Goal: Task Accomplishment & Management: Manage account settings

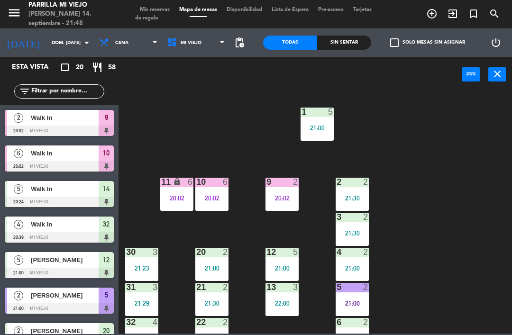
click at [346, 38] on div "Sin sentar" at bounding box center [344, 43] width 54 height 14
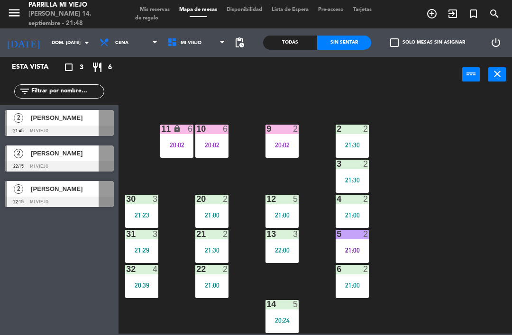
scroll to position [53, 0]
click at [211, 130] on div at bounding box center [212, 129] width 16 height 9
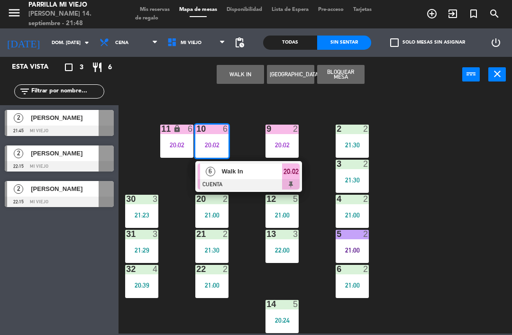
click at [295, 173] on span "20:02" at bounding box center [291, 171] width 15 height 11
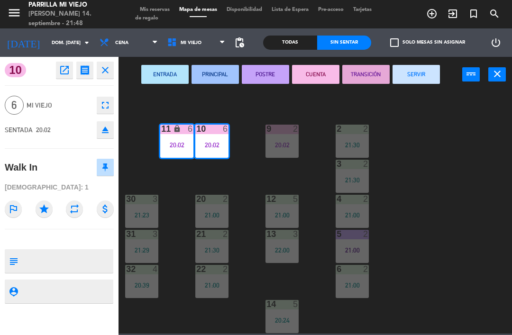
click at [412, 74] on button "SERVIR" at bounding box center [416, 74] width 47 height 19
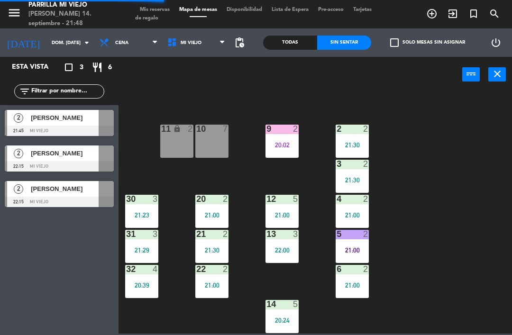
click at [356, 256] on div "5 2 21:00" at bounding box center [352, 246] width 33 height 33
click at [357, 289] on div "21:00" at bounding box center [352, 285] width 33 height 7
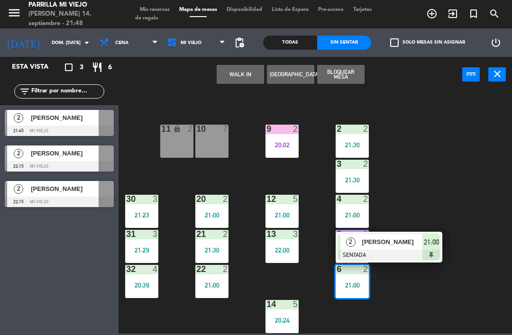
click at [434, 251] on div at bounding box center [389, 255] width 102 height 10
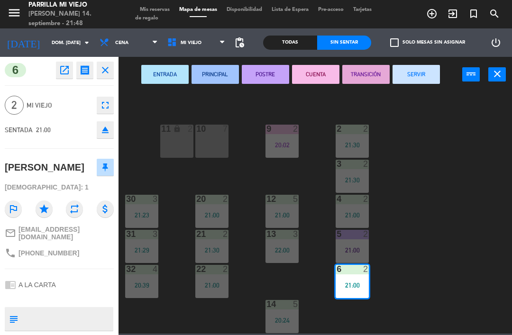
click at [274, 70] on button "POSTRE" at bounding box center [265, 74] width 47 height 19
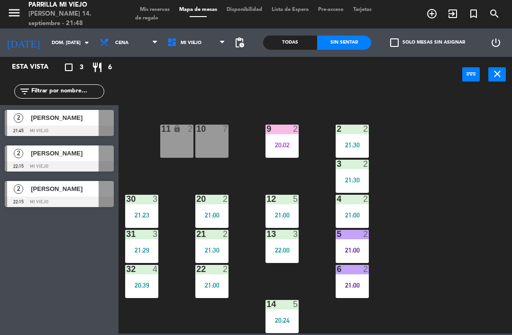
click at [280, 145] on div "20:02" at bounding box center [282, 145] width 33 height 7
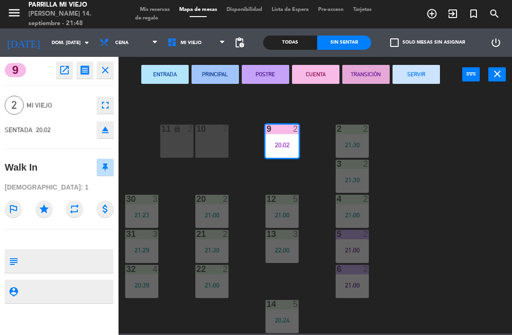
click at [278, 77] on button "POSTRE" at bounding box center [265, 74] width 47 height 19
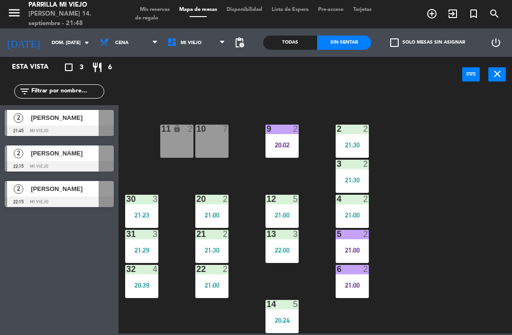
click at [281, 136] on div "9 2 20:02" at bounding box center [282, 141] width 33 height 33
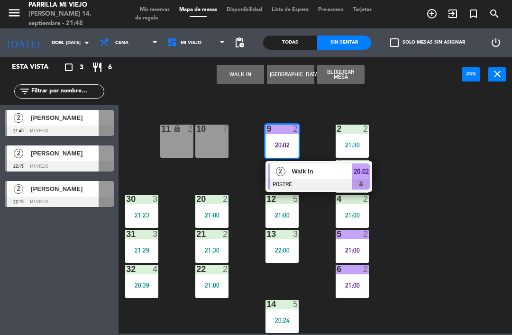
click at [372, 177] on div "2 Walk In POSTRE 20:02" at bounding box center [319, 176] width 107 height 31
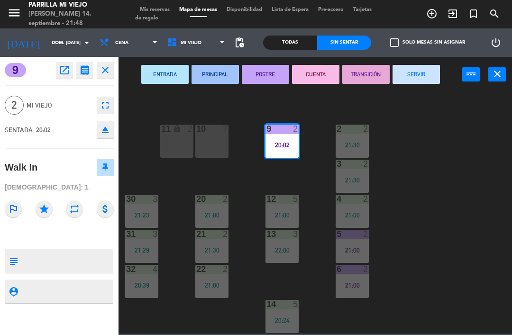
click at [415, 74] on button "SERVIR" at bounding box center [416, 74] width 47 height 19
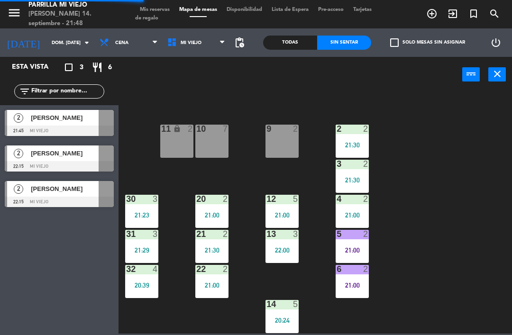
click at [419, 185] on div "1 5 21:00 2 2 21:30 9 2 10 7 11 lock 2 3 2 21:30 4 2 21:00 12 5 21:00 20 2 21:0…" at bounding box center [318, 212] width 388 height 243
click at [288, 150] on div "9 2" at bounding box center [282, 141] width 33 height 33
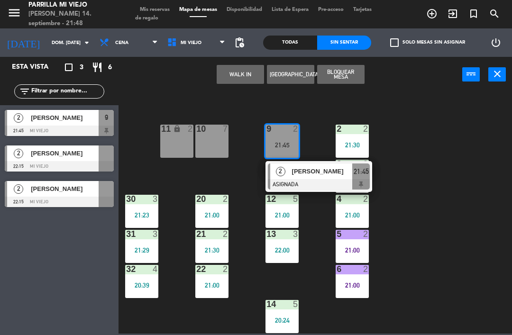
click at [361, 175] on span "21:45" at bounding box center [361, 171] width 15 height 11
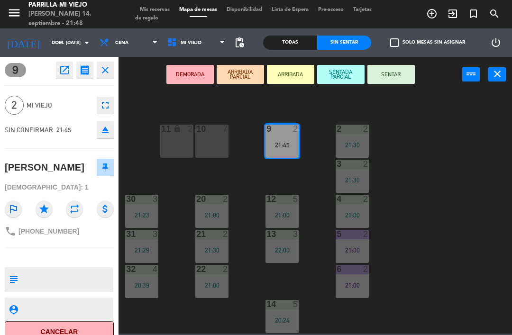
click at [394, 80] on button "SENTAR" at bounding box center [391, 74] width 47 height 19
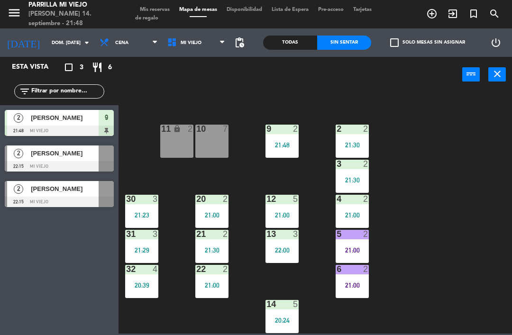
click at [408, 185] on div "1 5 21:00 2 2 21:30 9 2 21:48 10 7 11 lock 2 3 2 21:30 4 2 21:00 12 5 21:00 20 …" at bounding box center [318, 212] width 388 height 243
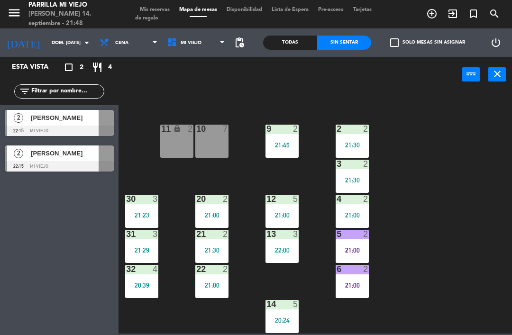
click at [214, 141] on div "10 7" at bounding box center [211, 141] width 33 height 33
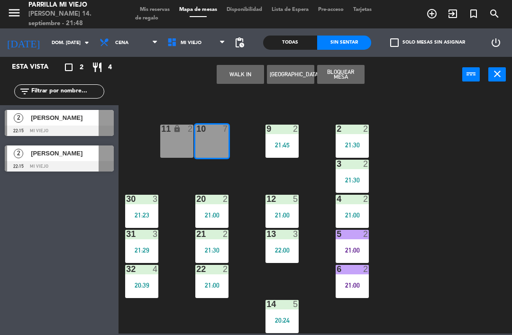
click at [179, 140] on div "11 lock 2" at bounding box center [176, 141] width 33 height 33
click at [247, 76] on button "WALK IN" at bounding box center [240, 74] width 47 height 19
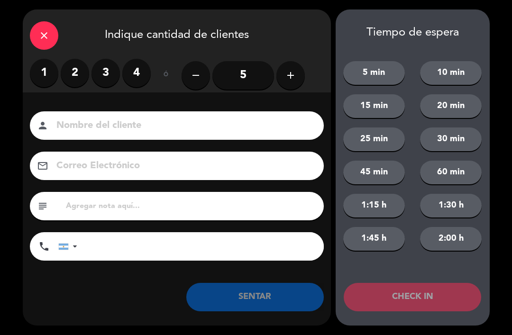
click at [104, 73] on label "3" at bounding box center [106, 73] width 28 height 28
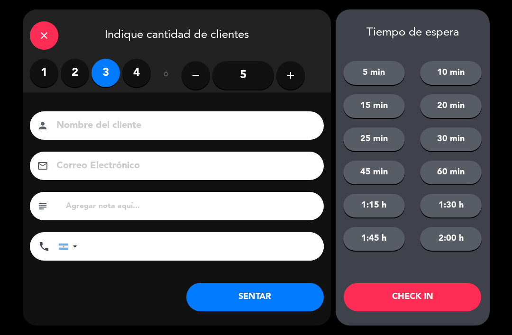
click at [251, 291] on button "SENTAR" at bounding box center [255, 297] width 138 height 28
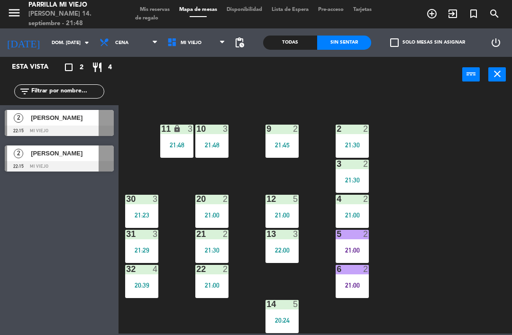
click at [291, 316] on div "14 5 20:24" at bounding box center [282, 316] width 33 height 33
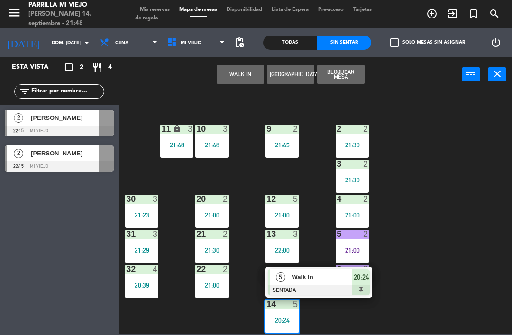
click at [357, 284] on div "20:24" at bounding box center [361, 277] width 18 height 16
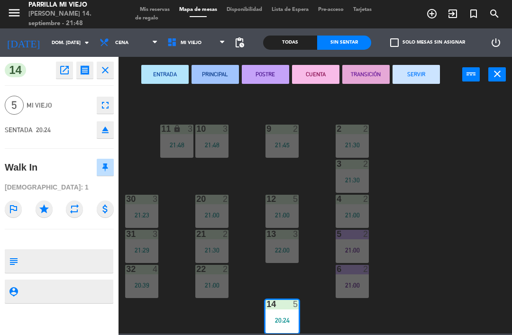
click at [409, 73] on button "SERVIR" at bounding box center [416, 74] width 47 height 19
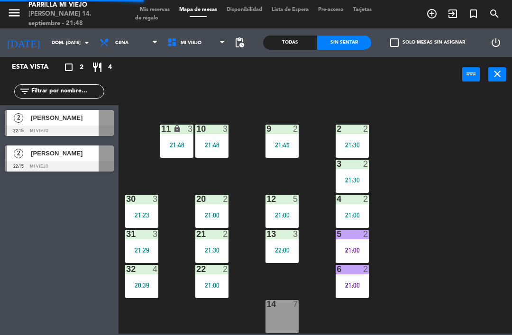
click at [429, 203] on div "1 5 21:00 2 2 21:30 9 2 21:45 10 3 21:48 11 lock 3 21:48 3 2 21:30 4 2 21:00 12…" at bounding box center [318, 212] width 388 height 243
click at [220, 247] on div "21:30" at bounding box center [211, 250] width 33 height 7
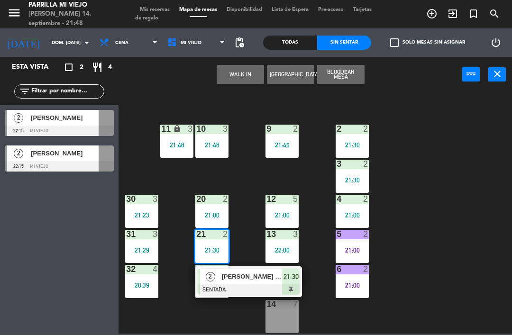
click at [287, 286] on div at bounding box center [249, 290] width 102 height 10
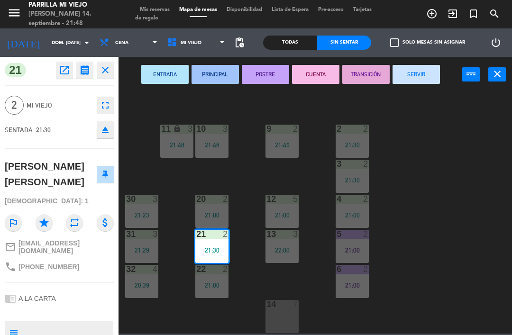
click at [257, 79] on button "POSTRE" at bounding box center [265, 74] width 47 height 19
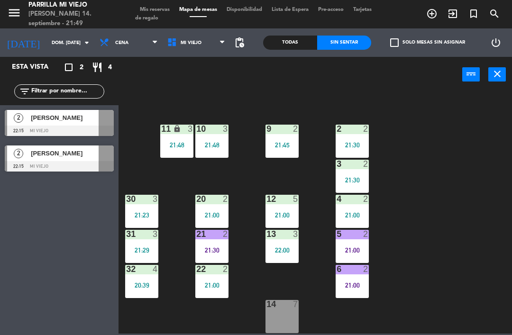
click at [135, 298] on div "32 4 20:39" at bounding box center [141, 281] width 33 height 33
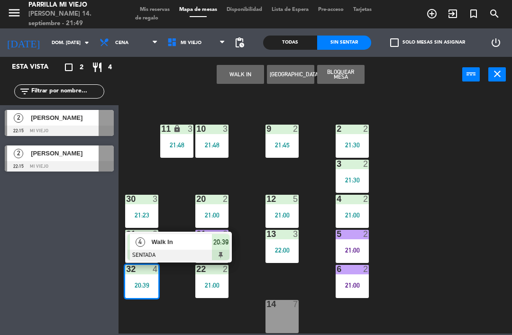
click at [226, 254] on div at bounding box center [179, 255] width 102 height 10
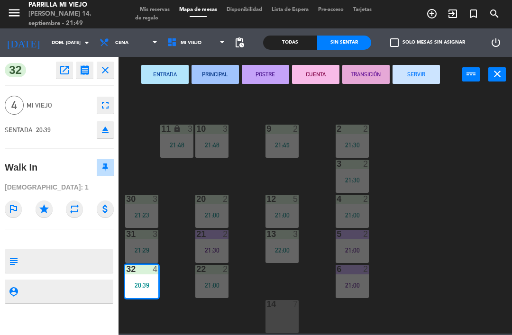
click at [276, 74] on button "POSTRE" at bounding box center [265, 74] width 47 height 19
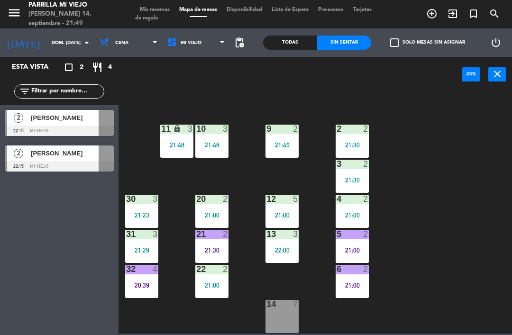
click at [423, 138] on div "1 5 21:00 2 2 21:30 9 2 21:45 10 3 21:48 11 lock 3 21:48 3 2 21:30 4 2 21:00 12…" at bounding box center [318, 212] width 388 height 243
click at [155, 11] on span "Mis reservas" at bounding box center [154, 9] width 39 height 5
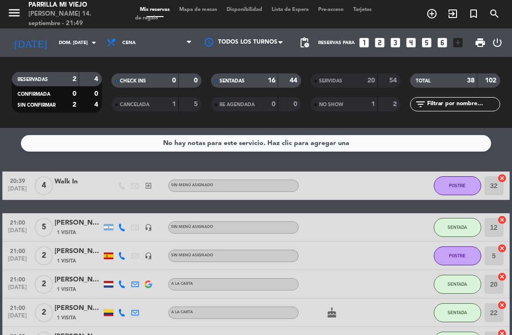
click at [267, 83] on div "16" at bounding box center [266, 80] width 19 height 11
click at [206, 12] on span "Mapa de mesas" at bounding box center [198, 9] width 47 height 5
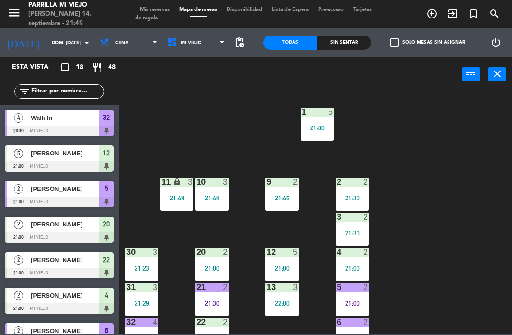
click at [219, 330] on div "22 2 21:00" at bounding box center [211, 334] width 33 height 33
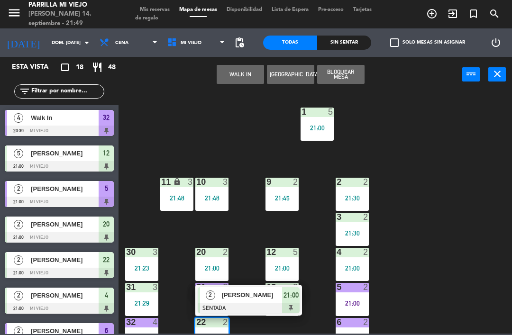
click at [297, 303] on div "21:00" at bounding box center [291, 295] width 18 height 16
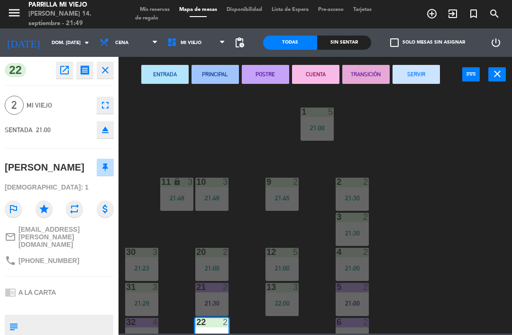
click at [273, 74] on button "POSTRE" at bounding box center [265, 74] width 47 height 19
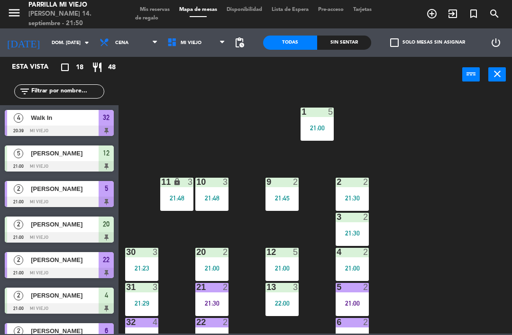
click at [341, 48] on div "Sin sentar" at bounding box center [344, 43] width 54 height 14
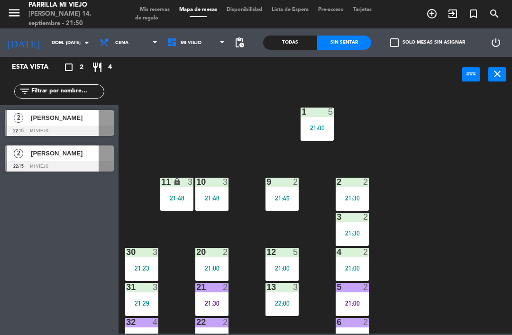
click at [354, 33] on div "Todas Sin sentar" at bounding box center [317, 42] width 108 height 28
click at [443, 172] on div "1 5 21:00 2 2 21:30 9 2 21:45 10 3 21:48 11 lock 3 21:48 3 2 21:30 4 2 21:00 12…" at bounding box center [318, 212] width 388 height 243
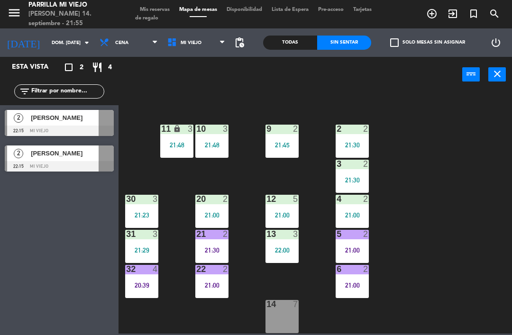
scroll to position [53, 0]
click at [284, 314] on div "14 7" at bounding box center [282, 316] width 33 height 33
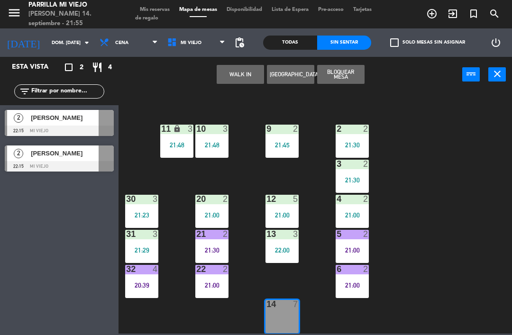
click at [225, 74] on button "WALK IN" at bounding box center [240, 74] width 47 height 19
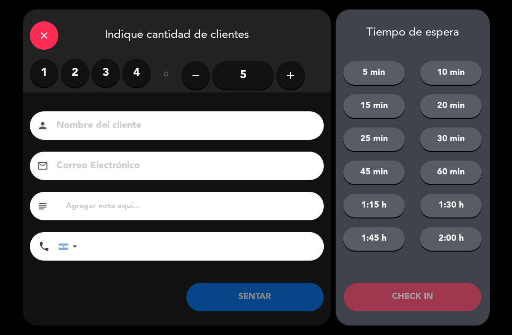
click at [132, 74] on label "4" at bounding box center [136, 73] width 28 height 28
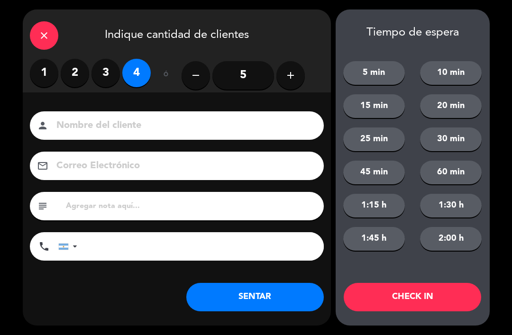
click at [263, 310] on button "SENTAR" at bounding box center [255, 297] width 138 height 28
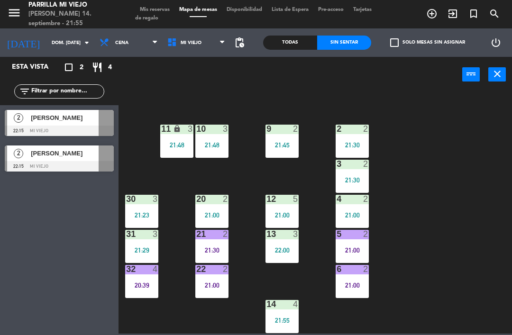
click at [157, 1] on div "menu [PERSON_NAME] Mi Viejo [PERSON_NAME] 14. septiembre - 21:55 Mis reservas M…" at bounding box center [256, 14] width 512 height 28
click at [144, 1] on div "menu [PERSON_NAME] Mi Viejo [PERSON_NAME] 14. septiembre - 21:55 Mis reservas M…" at bounding box center [256, 14] width 512 height 28
click at [150, 3] on div "menu [PERSON_NAME] Mi Viejo [PERSON_NAME] 14. septiembre - 21:55 Mis reservas M…" at bounding box center [256, 14] width 512 height 28
click at [149, 8] on span "Mis reservas" at bounding box center [154, 9] width 39 height 5
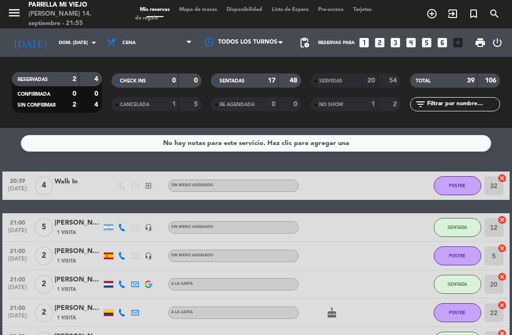
click at [198, 3] on div "menu [PERSON_NAME] Mi Viejo [PERSON_NAME] 14. septiembre - 21:55 Mis reservas M…" at bounding box center [256, 14] width 512 height 28
click at [200, 11] on span "Mapa de mesas" at bounding box center [198, 9] width 47 height 5
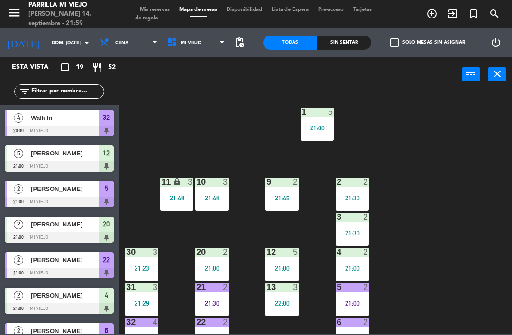
click at [344, 278] on div "4 2 21:00" at bounding box center [352, 264] width 33 height 33
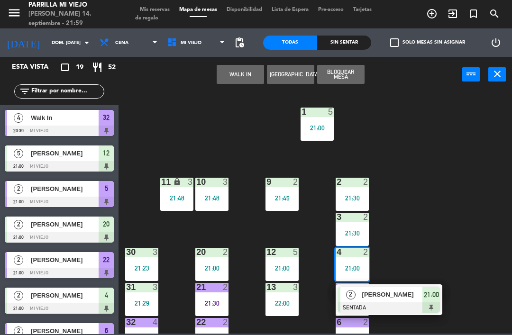
click at [434, 297] on span "21:00" at bounding box center [431, 294] width 15 height 11
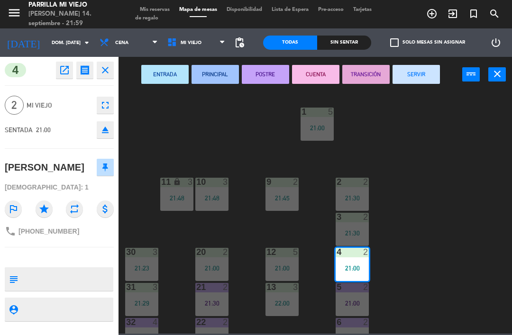
click at [313, 74] on button "CUENTA" at bounding box center [315, 74] width 47 height 19
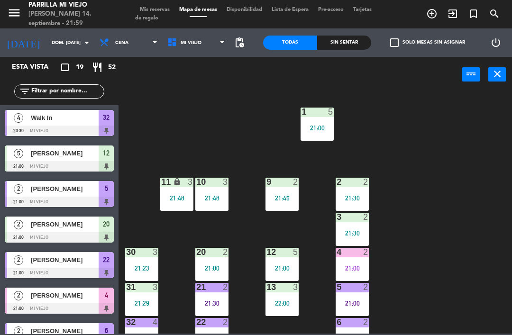
click at [459, 223] on div "1 5 21:00 2 2 21:30 9 2 21:45 10 3 21:48 11 lock 3 21:48 3 2 21:30 4 2 21:00 12…" at bounding box center [318, 212] width 388 height 243
click at [441, 189] on div "1 5 21:00 2 2 21:30 9 2 21:45 10 3 21:48 11 lock 3 21:48 3 2 21:30 4 2 21:00 12…" at bounding box center [318, 212] width 388 height 243
click at [336, 28] on div "menu [PERSON_NAME] Mi Viejo [PERSON_NAME] 14. septiembre - 21:59 Mis reservas M…" at bounding box center [256, 14] width 512 height 28
click at [345, 45] on div "Sin sentar" at bounding box center [344, 43] width 54 height 14
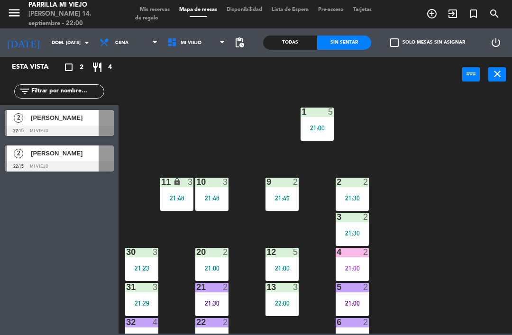
click at [150, 7] on span "Mis reservas" at bounding box center [154, 9] width 39 height 5
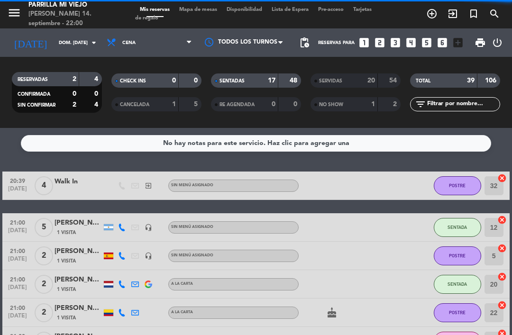
click at [280, 77] on div "SENTADAS 17 48" at bounding box center [256, 81] width 90 height 14
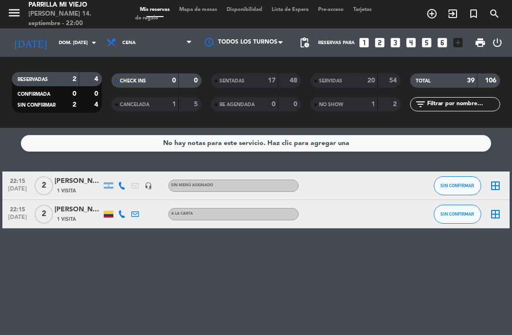
click at [203, 10] on span "Mapa de mesas" at bounding box center [198, 9] width 47 height 5
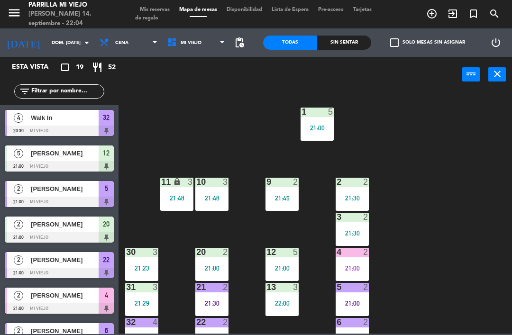
click at [359, 266] on div "21:00" at bounding box center [352, 268] width 33 height 7
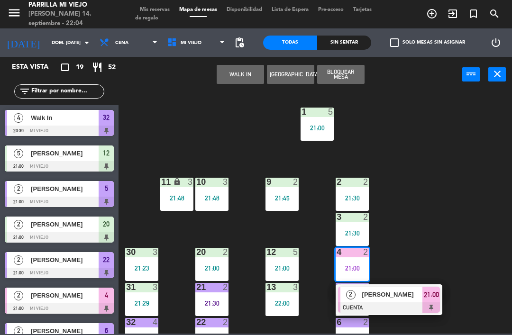
click at [431, 291] on span "21:00" at bounding box center [431, 294] width 15 height 11
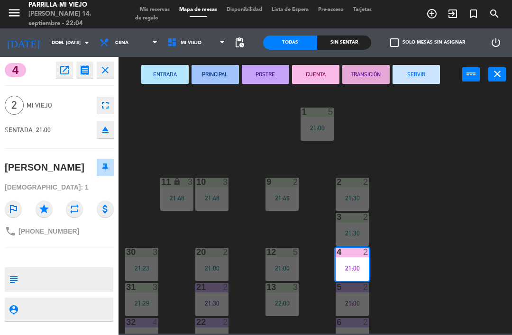
click at [414, 70] on button "SERVIR" at bounding box center [416, 74] width 47 height 19
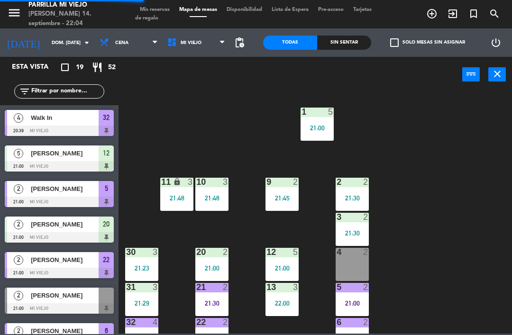
click at [355, 312] on div "5 2 21:00" at bounding box center [352, 299] width 33 height 33
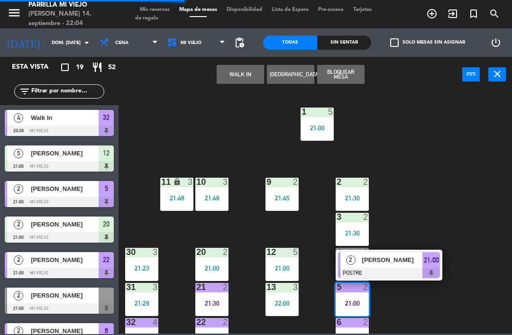
click at [437, 267] on div "21:00" at bounding box center [432, 260] width 18 height 16
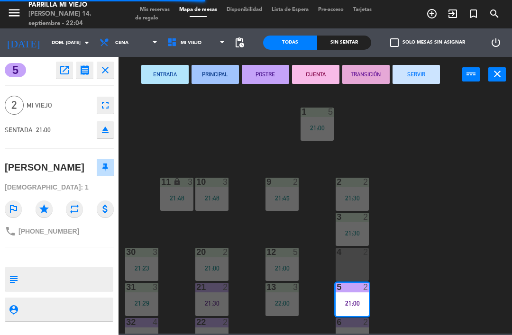
click at [412, 71] on button "SERVIR" at bounding box center [416, 74] width 47 height 19
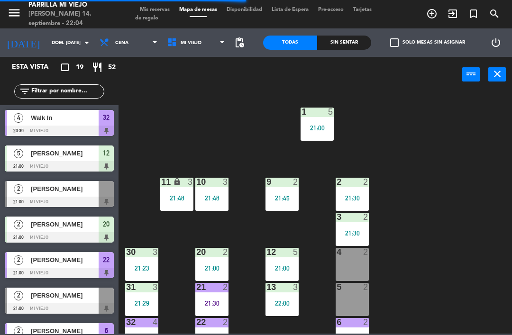
click at [457, 220] on div "1 5 21:00 2 2 21:30 9 2 21:45 10 3 21:48 11 lock 3 21:48 3 2 21:30 4 2 12 5 21:…" at bounding box center [318, 212] width 388 height 243
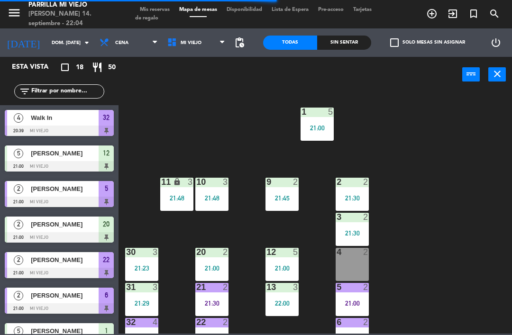
click at [349, 43] on div "Sin sentar" at bounding box center [344, 43] width 54 height 14
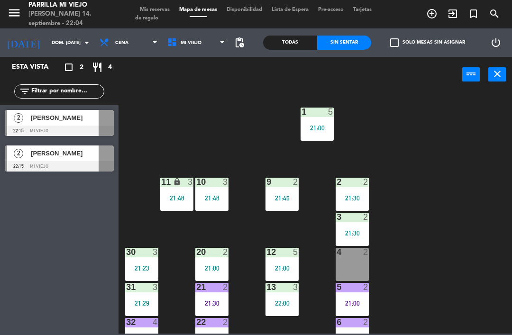
click at [148, 10] on span "Mis reservas" at bounding box center [154, 9] width 39 height 5
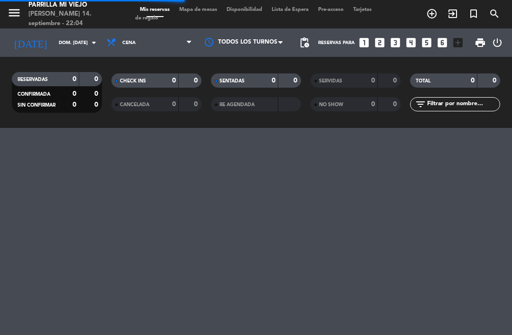
click at [300, 82] on div "SENTADAS 0 0" at bounding box center [256, 81] width 90 height 14
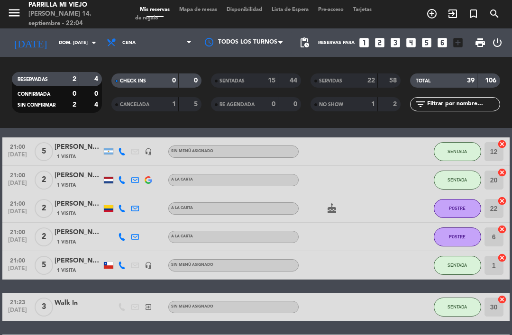
scroll to position [79, 0]
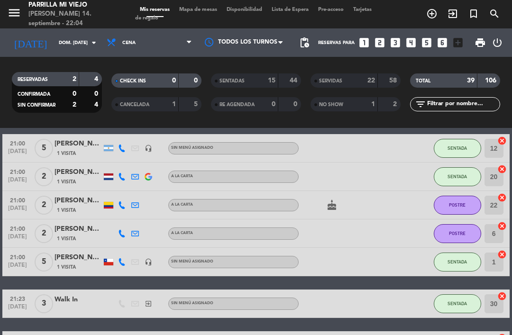
click at [270, 83] on strong "15" at bounding box center [272, 80] width 8 height 7
click at [262, 78] on div "15" at bounding box center [266, 80] width 19 height 11
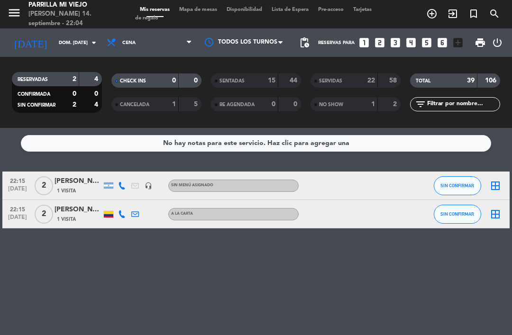
scroll to position [28, 0]
click at [120, 172] on div at bounding box center [121, 186] width 13 height 28
click at [120, 182] on icon at bounding box center [122, 186] width 8 height 8
click at [117, 166] on span "Copiar" at bounding box center [115, 171] width 20 height 10
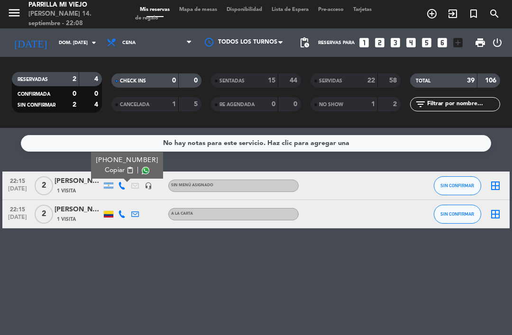
click at [186, 17] on span "Tarjetas de regalo" at bounding box center [253, 14] width 237 height 14
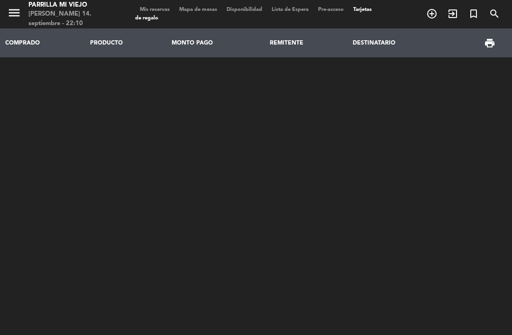
click at [203, 1] on div "menu [PERSON_NAME] Mi Viejo [PERSON_NAME] 14. septiembre - 22:10 Mis reservas M…" at bounding box center [256, 14] width 512 height 28
click at [204, 9] on span "Mapa de mesas" at bounding box center [198, 9] width 47 height 5
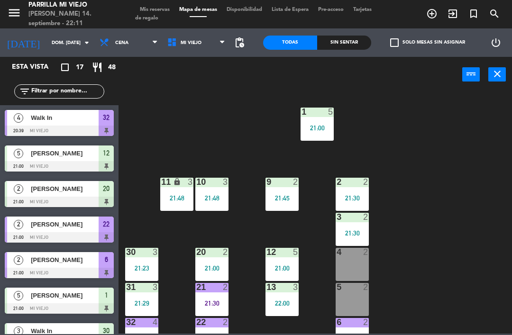
click at [158, 8] on span "Mis reservas" at bounding box center [154, 9] width 39 height 5
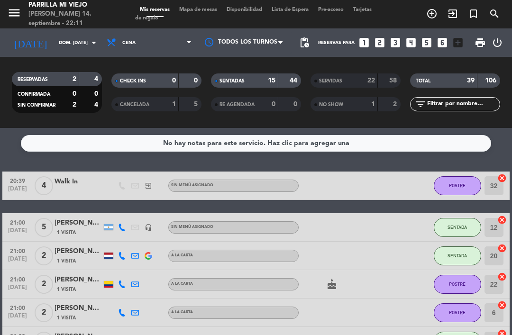
click at [259, 70] on div "SENTADAS 15 44 RE AGENDADA 0 0" at bounding box center [256, 92] width 100 height 52
click at [247, 87] on div "SENTADAS 15 44" at bounding box center [256, 81] width 90 height 14
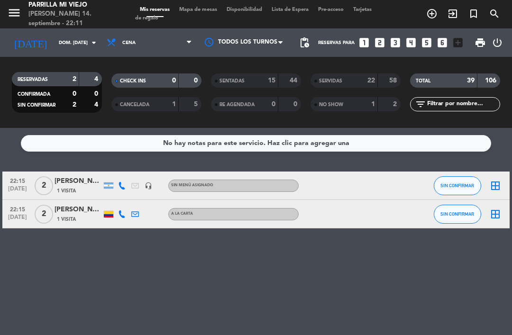
click at [61, 183] on div "[PERSON_NAME]" at bounding box center [78, 181] width 47 height 11
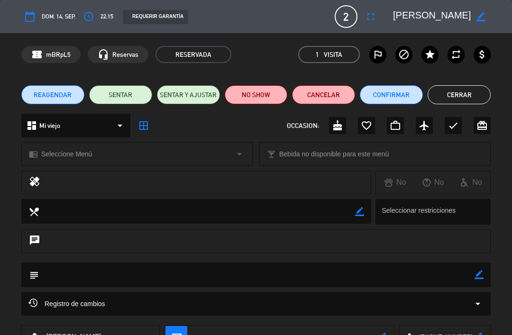
click at [313, 95] on button "Cancelar" at bounding box center [323, 94] width 63 height 19
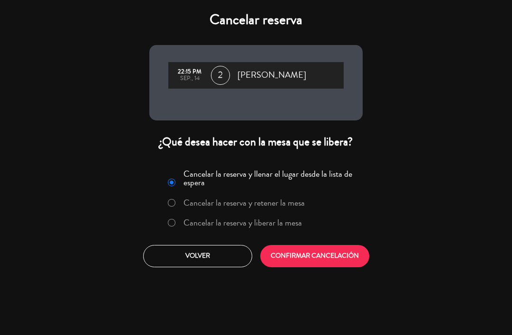
click at [170, 228] on label "Cancelar la reserva y liberar la mesa" at bounding box center [235, 223] width 144 height 17
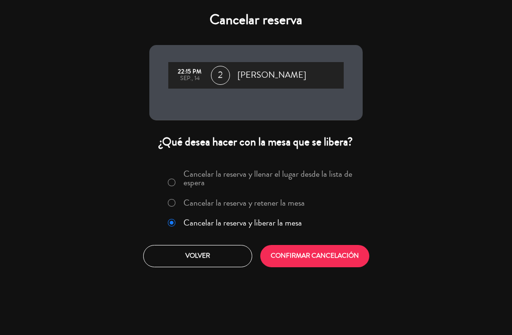
click at [305, 260] on button "CONFIRMAR CANCELACIÓN" at bounding box center [314, 256] width 109 height 22
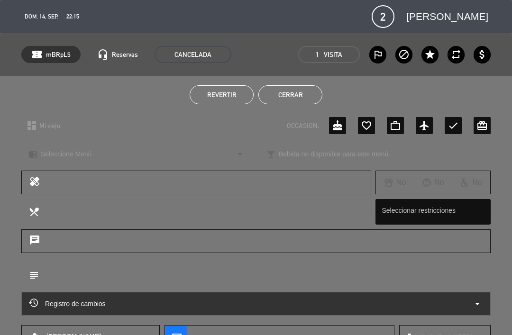
click at [291, 93] on button "Cerrar" at bounding box center [290, 94] width 64 height 19
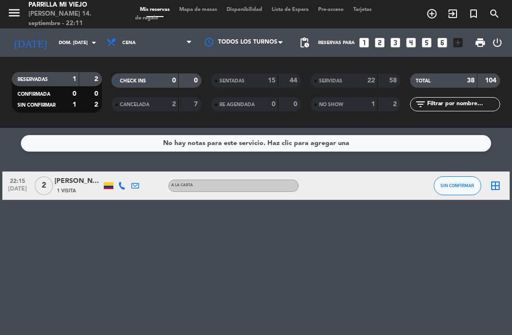
click at [377, 39] on icon "looks_two" at bounding box center [380, 43] width 12 height 12
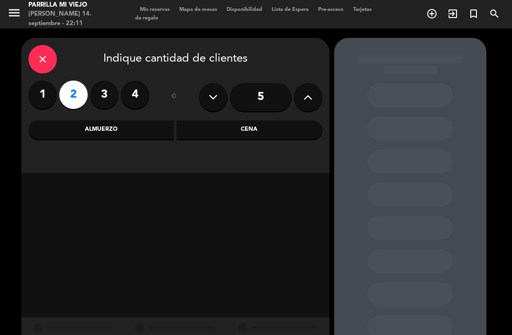
click at [208, 133] on div "Cena" at bounding box center [249, 129] width 146 height 19
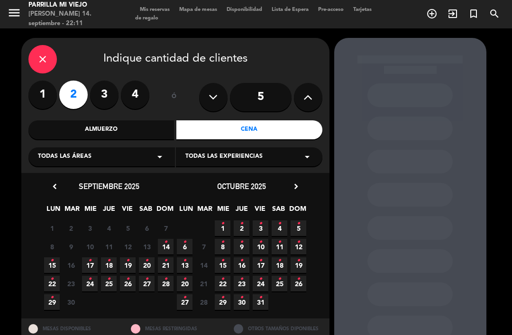
click at [55, 263] on span "15 •" at bounding box center [52, 266] width 16 height 16
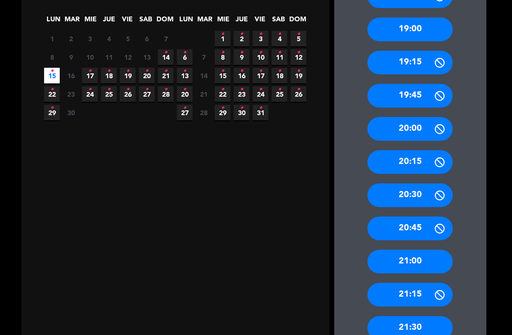
scroll to position [190, 0]
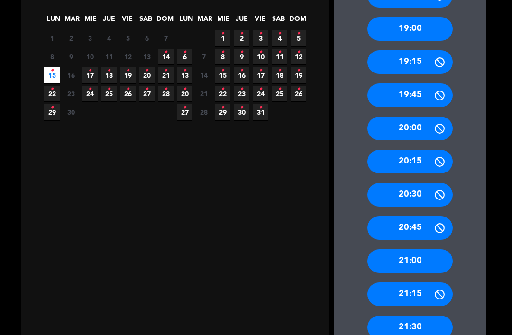
click at [422, 183] on div "20:30" at bounding box center [410, 195] width 85 height 24
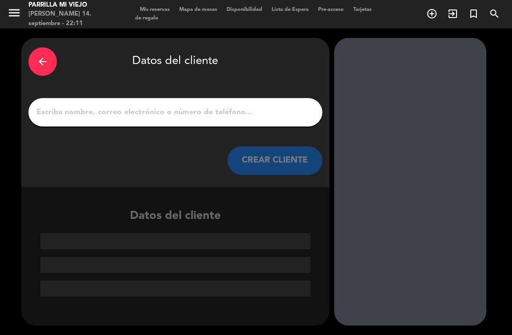
scroll to position [0, 0]
click at [238, 106] on input "1" at bounding box center [176, 112] width 280 height 13
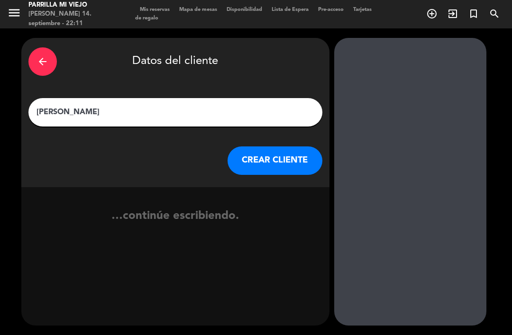
type input "[PERSON_NAME]"
click at [276, 76] on div "arrow_back Datos del cliente" at bounding box center [175, 61] width 294 height 33
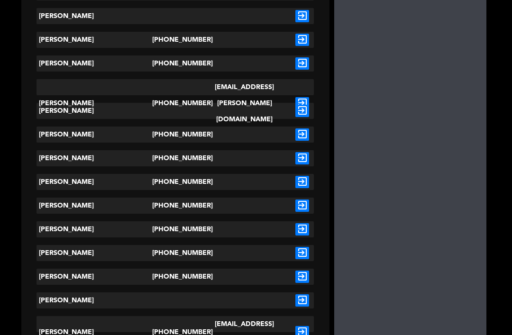
scroll to position [30, 0]
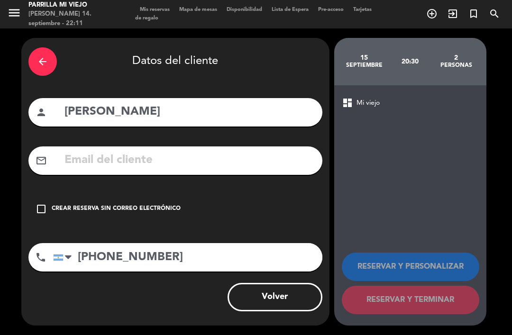
click at [105, 204] on div "Crear reserva sin correo electrónico" at bounding box center [116, 208] width 129 height 9
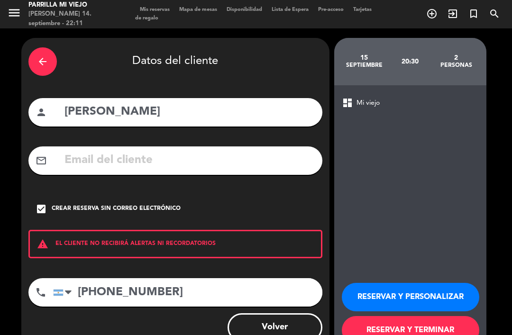
click at [431, 316] on button "RESERVAR Y TERMINAR" at bounding box center [411, 330] width 138 height 28
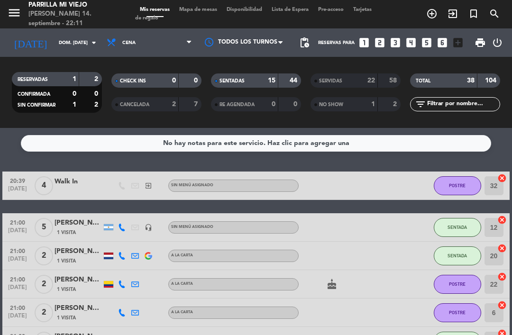
click at [251, 85] on div "SENTADAS" at bounding box center [235, 80] width 44 height 11
click at [210, 9] on span "Mapa de mesas" at bounding box center [198, 9] width 47 height 5
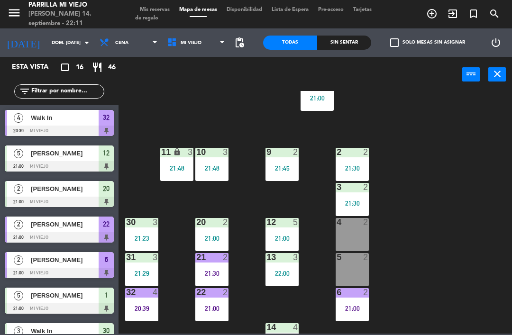
scroll to position [44, 0]
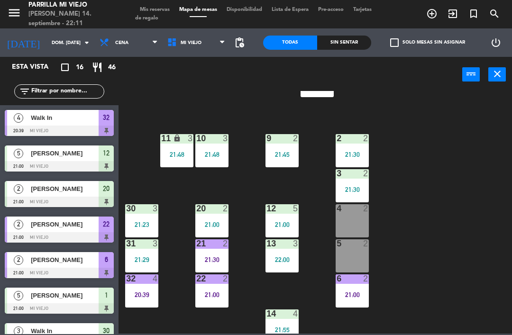
click at [359, 225] on div "4 2" at bounding box center [352, 220] width 33 height 33
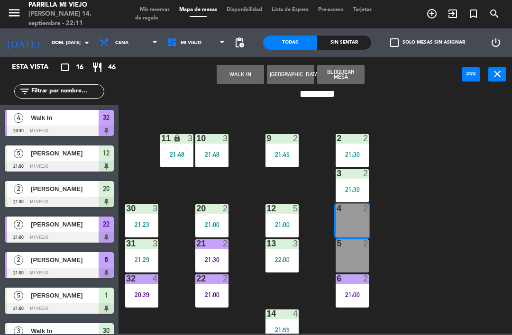
click at [235, 67] on button "WALK IN" at bounding box center [240, 74] width 47 height 19
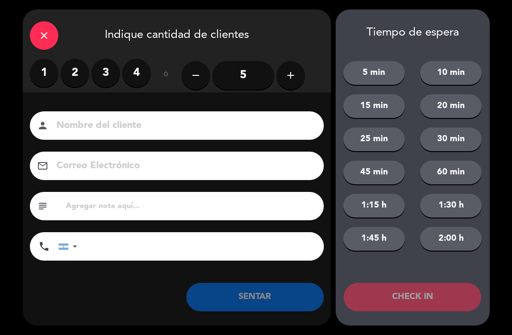
click at [75, 73] on label "2" at bounding box center [75, 73] width 28 height 28
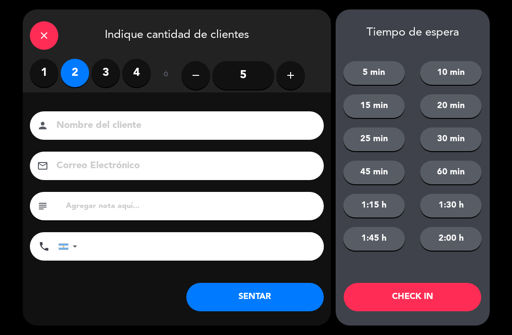
click at [250, 317] on div "close Indique cantidad de clientes 1 2 3 4 ó remove 5 add Nombre del cliente pe…" at bounding box center [177, 167] width 308 height 316
click at [264, 302] on button "SENTAR" at bounding box center [255, 297] width 138 height 28
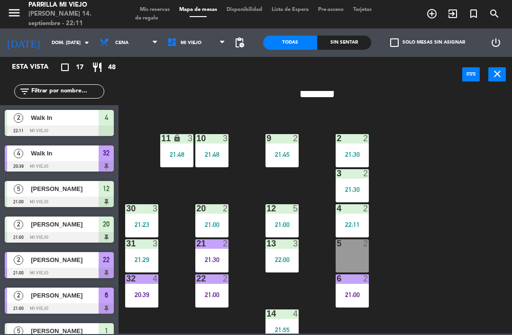
click at [350, 266] on div "5 2" at bounding box center [352, 255] width 33 height 33
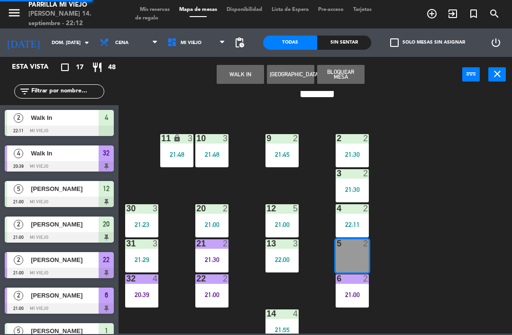
click at [236, 70] on button "WALK IN" at bounding box center [240, 74] width 47 height 19
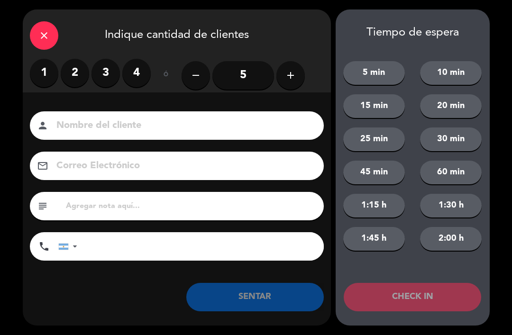
click at [70, 76] on label "2" at bounding box center [75, 73] width 28 height 28
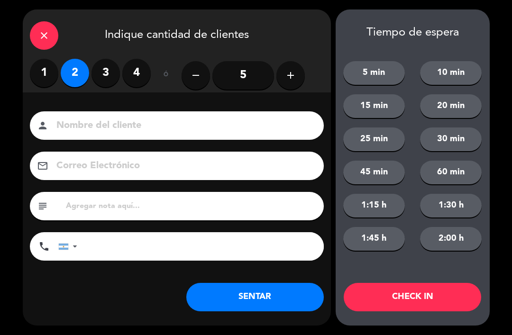
click at [249, 311] on button "SENTAR" at bounding box center [255, 297] width 138 height 28
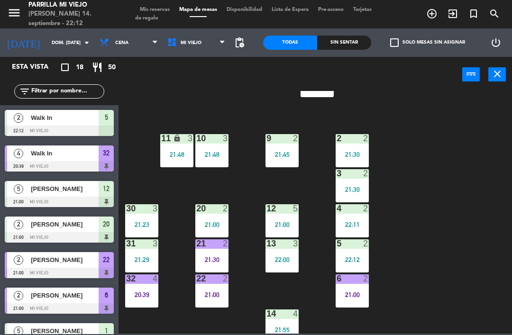
click at [215, 257] on div "21:30" at bounding box center [211, 260] width 33 height 7
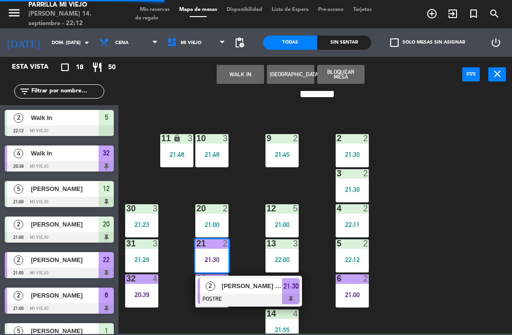
click at [299, 294] on div at bounding box center [249, 299] width 102 height 10
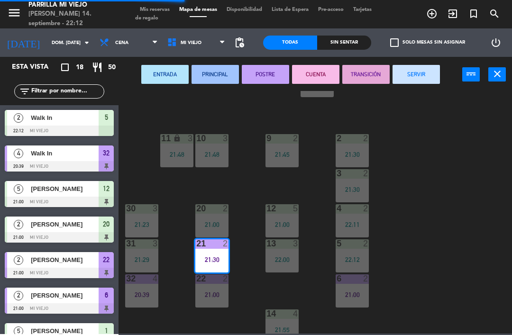
click at [414, 72] on button "SERVIR" at bounding box center [416, 74] width 47 height 19
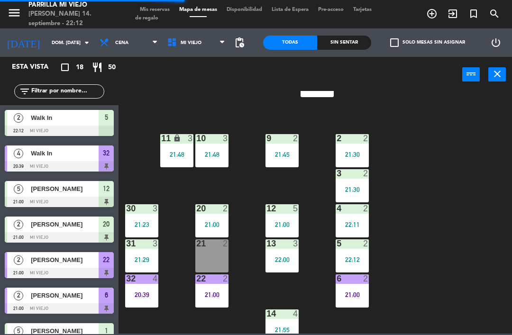
scroll to position [0, 0]
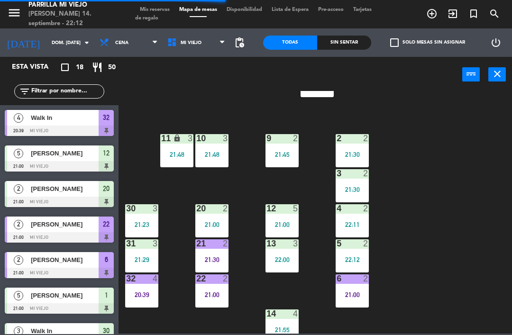
click at [201, 261] on div "21:30" at bounding box center [211, 260] width 33 height 7
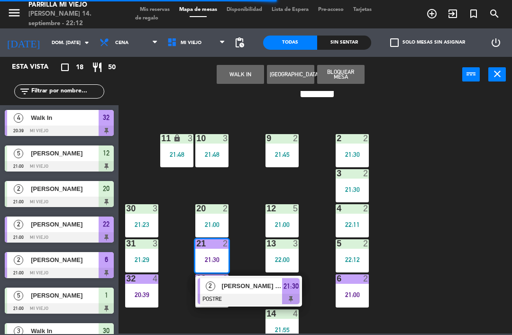
click at [460, 259] on div "1 5 21:00 2 2 21:30 9 2 21:45 10 3 21:48 11 lock 3 21:48 3 2 21:30 4 2 22:11 12…" at bounding box center [318, 212] width 388 height 243
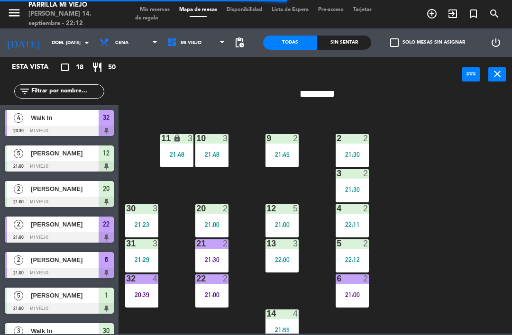
click at [359, 147] on div "2 2 21:30" at bounding box center [352, 150] width 33 height 33
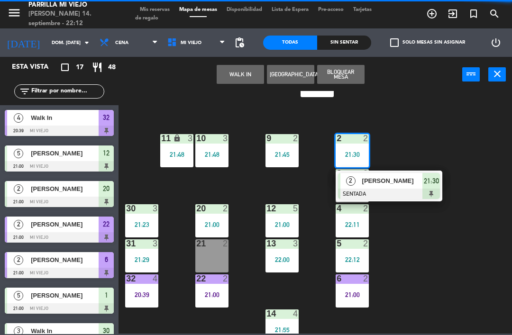
click at [437, 190] on div at bounding box center [389, 194] width 102 height 10
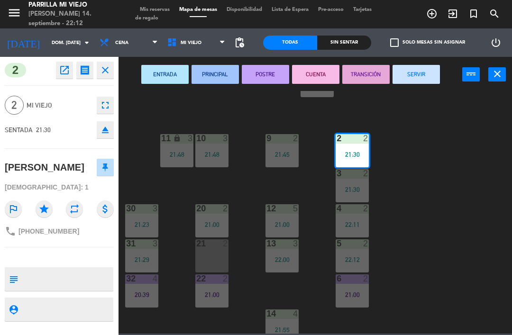
click at [304, 68] on button "CUENTA" at bounding box center [315, 74] width 47 height 19
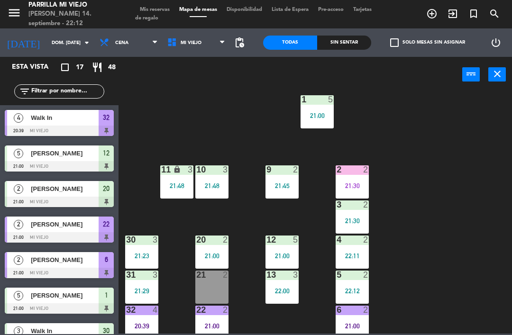
scroll to position [4, 0]
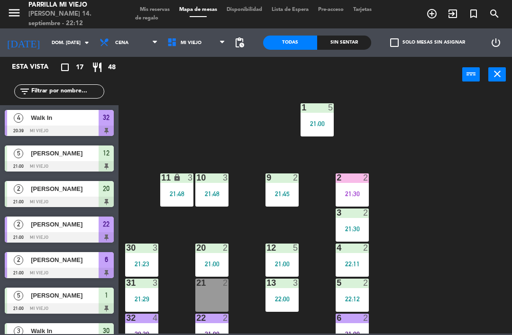
click at [218, 296] on div "21 2" at bounding box center [211, 295] width 33 height 33
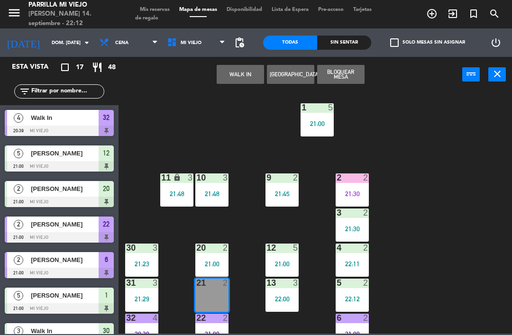
click at [234, 65] on button "WALK IN" at bounding box center [240, 74] width 47 height 19
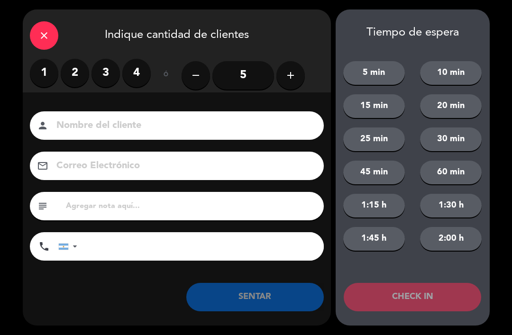
click at [80, 81] on label "2" at bounding box center [75, 73] width 28 height 28
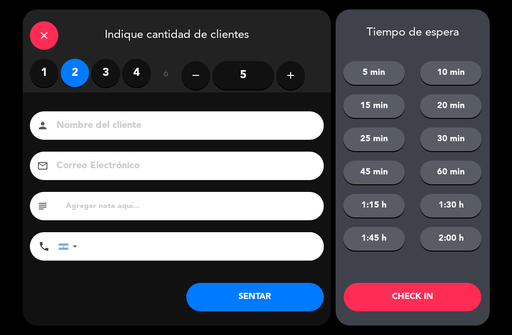
click at [283, 301] on button "SENTAR" at bounding box center [255, 297] width 138 height 28
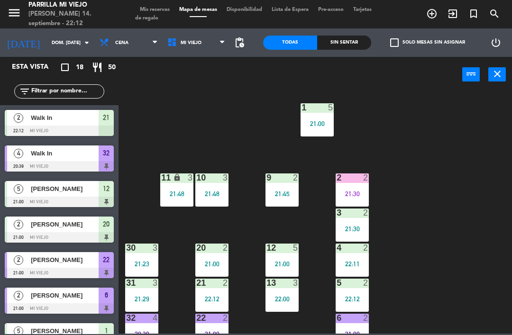
click at [159, 11] on span "Mis reservas" at bounding box center [154, 9] width 39 height 5
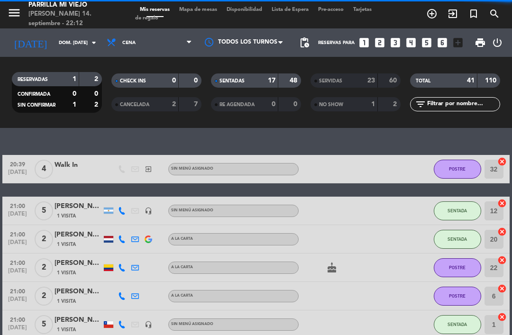
click at [262, 85] on div "17" at bounding box center [266, 80] width 19 height 11
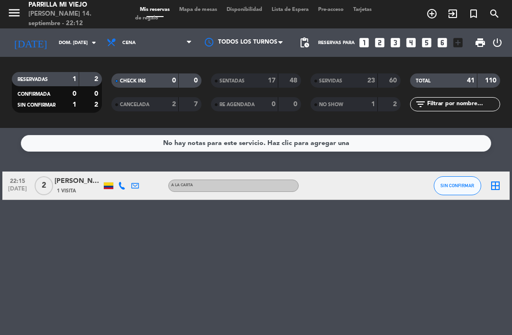
scroll to position [30, 0]
click at [120, 182] on icon at bounding box center [122, 186] width 8 height 8
click at [105, 166] on span "Copiar" at bounding box center [115, 171] width 20 height 10
click at [146, 7] on span "Mis reservas" at bounding box center [154, 9] width 39 height 5
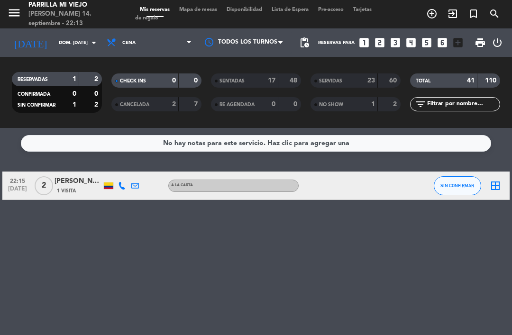
click at [70, 36] on input "dom. [DATE]" at bounding box center [86, 43] width 65 height 15
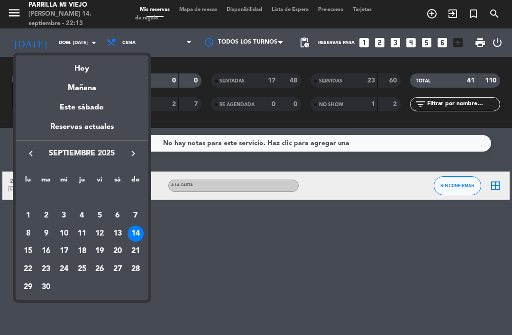
click at [205, 14] on div at bounding box center [256, 167] width 512 height 335
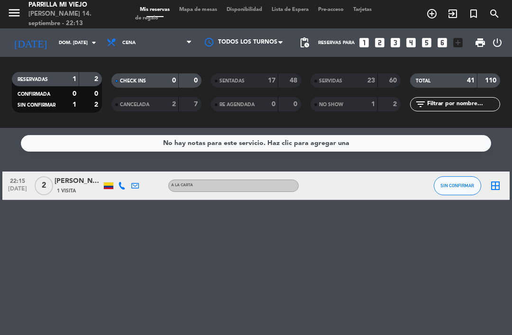
click at [205, 8] on span "Mapa de mesas" at bounding box center [198, 9] width 47 height 5
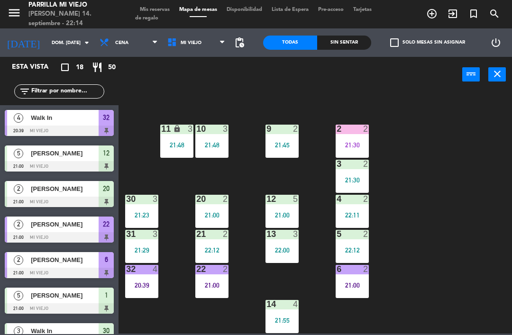
scroll to position [53, 0]
click at [363, 137] on div "2 2 21:30" at bounding box center [352, 141] width 33 height 33
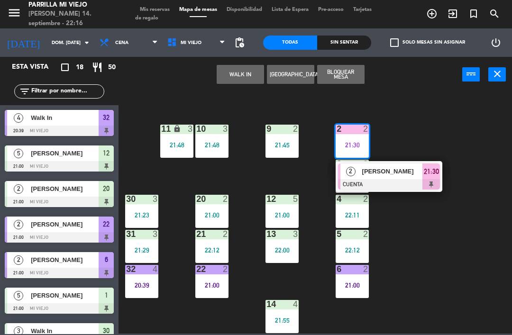
click at [442, 180] on div "2 [PERSON_NAME] CUENTA 21:30" at bounding box center [389, 176] width 107 height 31
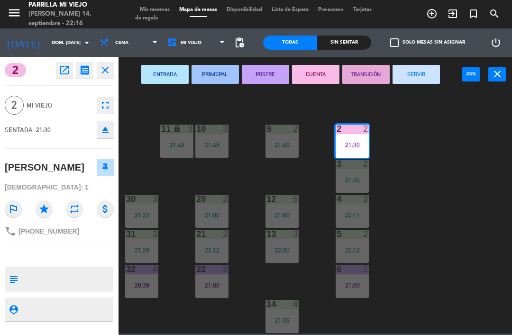
click at [427, 73] on button "SERVIR" at bounding box center [416, 74] width 47 height 19
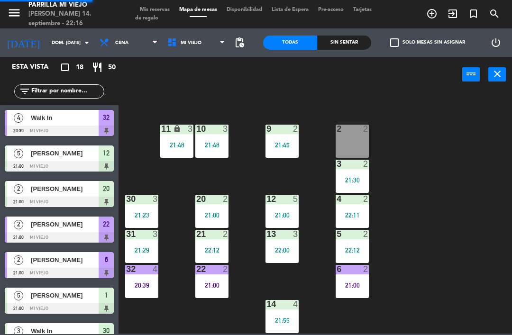
scroll to position [0, 0]
click at [341, 284] on div "21:00" at bounding box center [352, 285] width 33 height 7
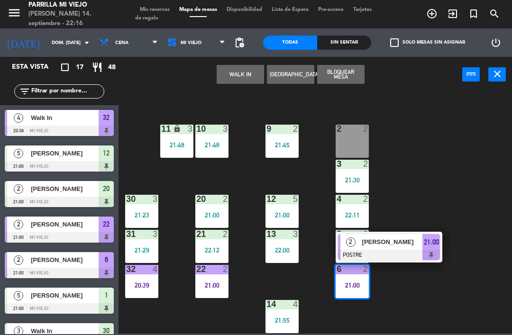
click at [428, 244] on span "21:00" at bounding box center [431, 242] width 15 height 11
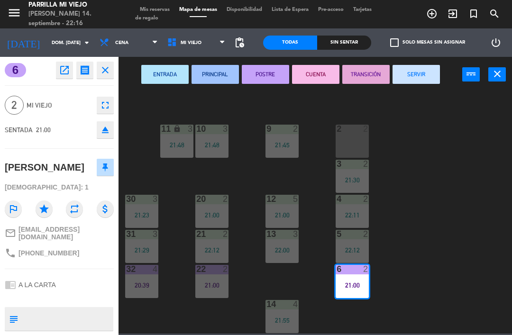
click at [412, 76] on button "SERVIR" at bounding box center [416, 74] width 47 height 19
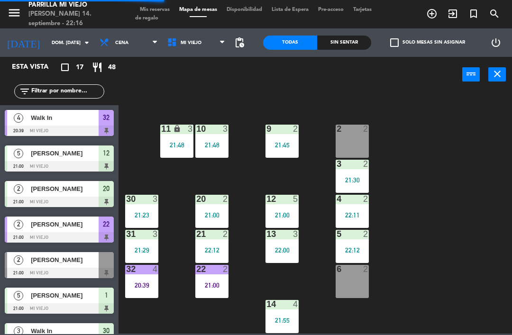
click at [47, 332] on span "Walk In" at bounding box center [65, 331] width 68 height 10
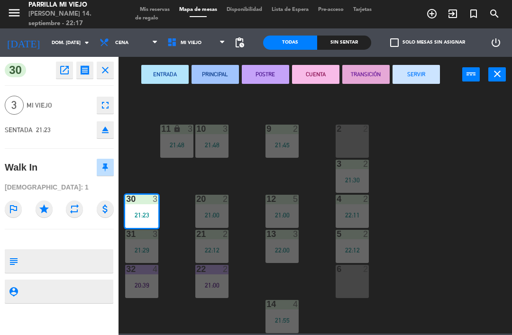
click at [60, 331] on div "30 open_in_new receipt 9:23 PM dom., [DATE] 3 personas Walk In [GEOGRAPHIC_DATA…" at bounding box center [59, 196] width 119 height 278
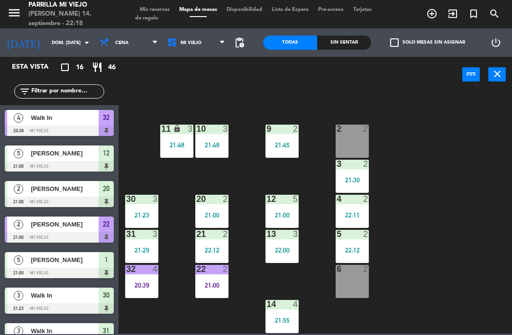
click at [445, 217] on div "1 5 21:00 2 2 9 2 21:45 10 3 21:48 11 lock 3 21:48 3 2 21:30 4 2 22:11 12 5 21:…" at bounding box center [318, 212] width 388 height 243
click at [210, 285] on div "21:00" at bounding box center [211, 285] width 33 height 7
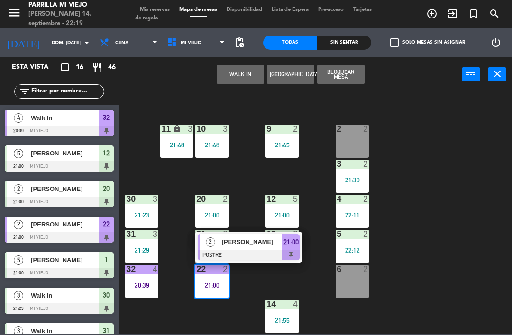
click at [297, 251] on div at bounding box center [249, 255] width 102 height 10
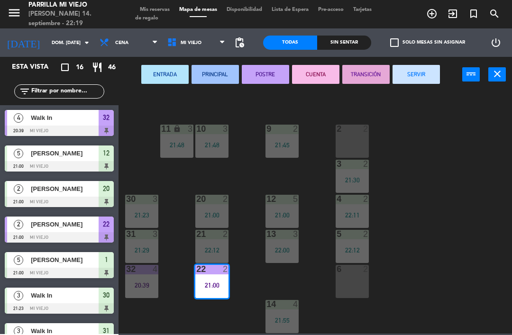
click at [406, 70] on button "SERVIR" at bounding box center [416, 74] width 47 height 19
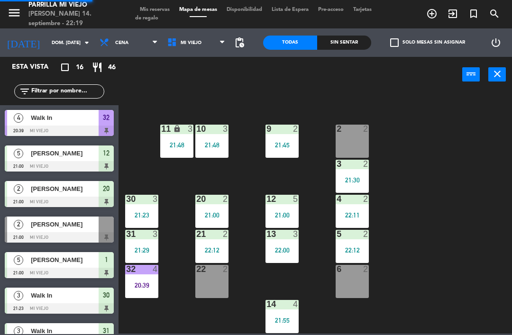
scroll to position [52, 0]
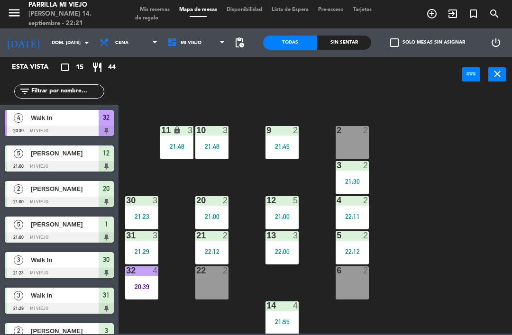
click at [368, 174] on div "3 2 21:30" at bounding box center [352, 177] width 33 height 33
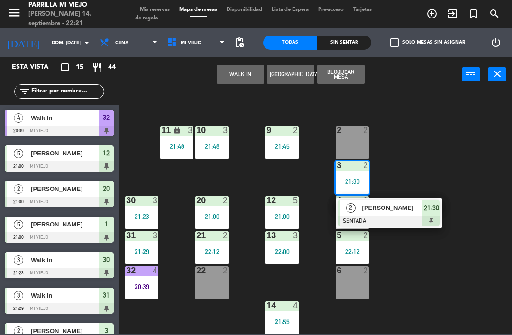
click at [436, 214] on div "21:30" at bounding box center [432, 208] width 18 height 16
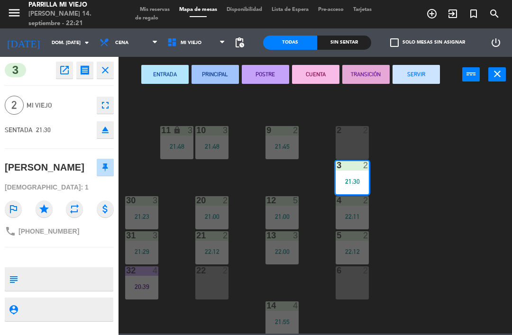
click at [257, 75] on button "POSTRE" at bounding box center [265, 74] width 47 height 19
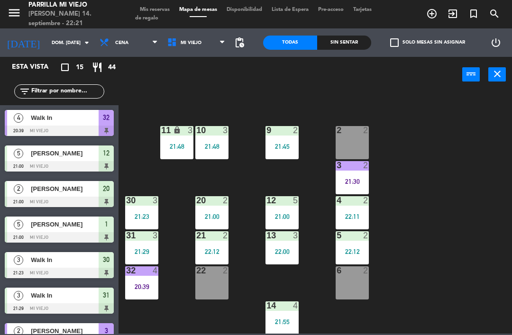
scroll to position [0, 0]
click at [449, 243] on div "1 5 21:00 2 2 9 2 21:45 10 3 21:48 11 lock 3 21:48 3 2 21:30 4 2 22:11 12 5 21:…" at bounding box center [318, 212] width 388 height 243
click at [225, 211] on div "20 2 21:00" at bounding box center [211, 212] width 33 height 33
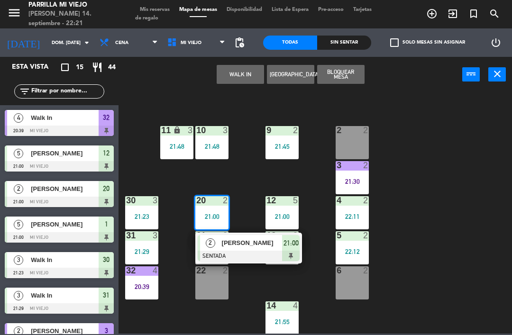
click at [294, 250] on div "21:00" at bounding box center [291, 243] width 18 height 16
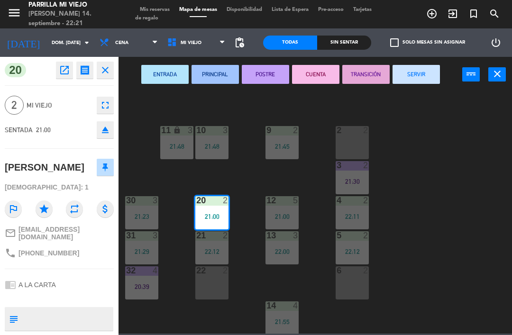
click at [273, 78] on button "POSTRE" at bounding box center [265, 74] width 47 height 19
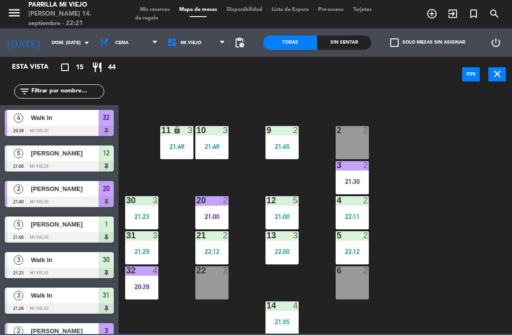
click at [427, 219] on div "1 5 21:00 2 2 9 2 21:45 10 3 21:48 11 lock 3 21:48 3 2 21:30 4 2 22:11 12 5 21:…" at bounding box center [318, 212] width 388 height 243
click at [342, 46] on div "Sin sentar" at bounding box center [344, 43] width 54 height 14
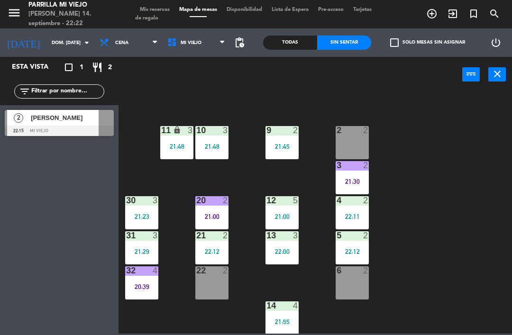
click at [83, 123] on div "[PERSON_NAME]" at bounding box center [64, 118] width 69 height 16
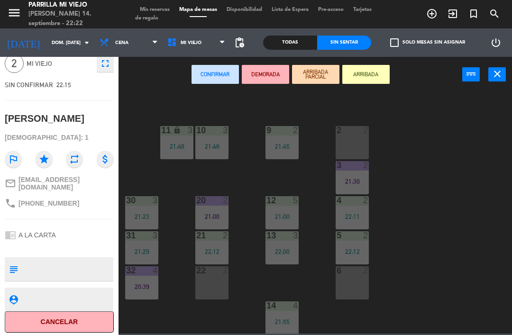
scroll to position [39, 0]
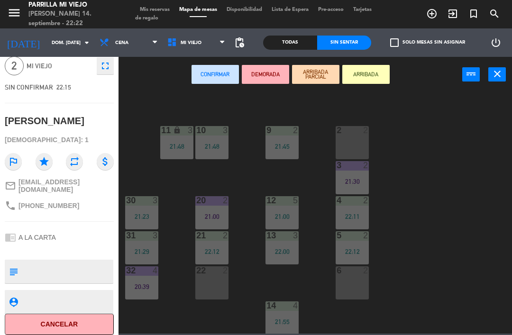
click at [73, 317] on button "Cancelar" at bounding box center [59, 324] width 109 height 21
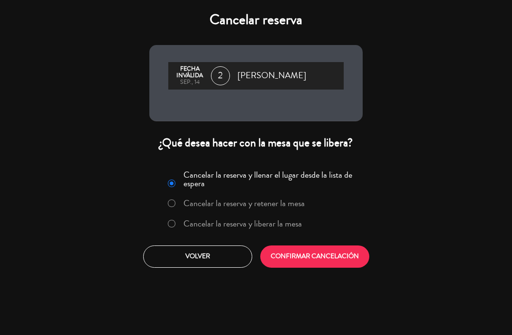
click at [182, 221] on label "Cancelar la reserva y liberar la mesa" at bounding box center [235, 224] width 144 height 17
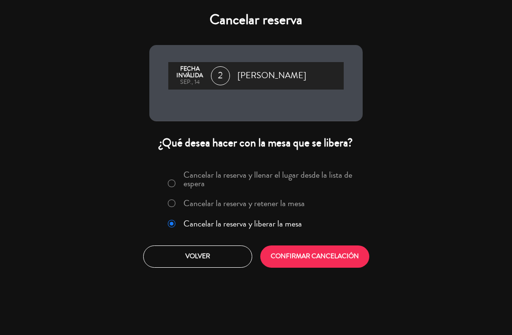
click at [312, 241] on div "Cancelar la reserva y llenar el lugar desde la lista de espera Cancelar la rese…" at bounding box center [256, 217] width 228 height 115
click at [312, 251] on button "CONFIRMAR CANCELACIÓN" at bounding box center [314, 257] width 109 height 22
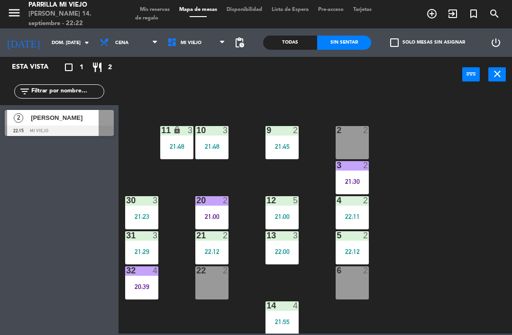
click at [457, 184] on div "1 5 21:00 2 2 9 2 21:45 10 3 21:48 11 lock 3 21:48 3 2 21:30 4 2 22:11 12 5 21:…" at bounding box center [318, 212] width 388 height 243
click at [150, 9] on span "Mis reservas" at bounding box center [154, 9] width 39 height 5
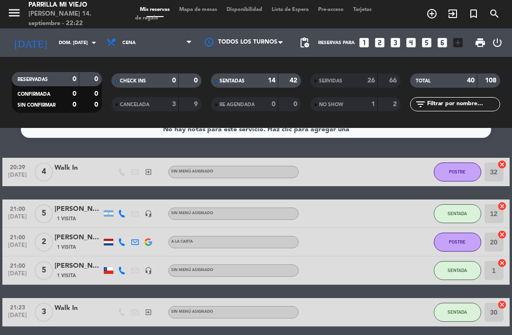
scroll to position [15, 0]
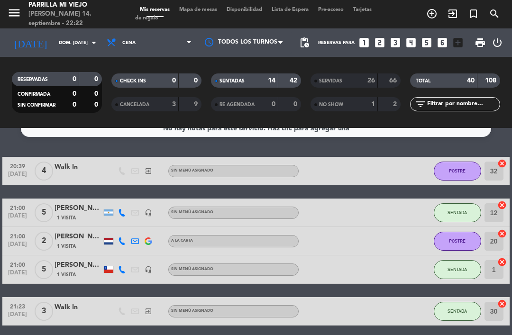
click at [256, 76] on div "SENTADAS" at bounding box center [235, 80] width 44 height 11
click at [192, 10] on span "Mapa de mesas" at bounding box center [198, 9] width 47 height 5
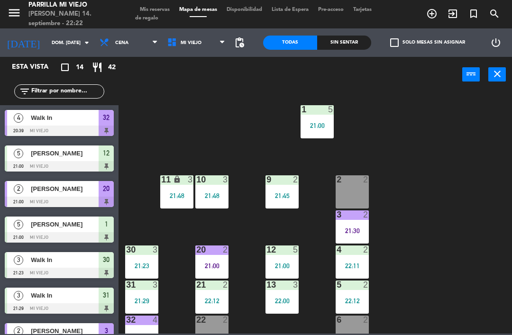
scroll to position [1, 0]
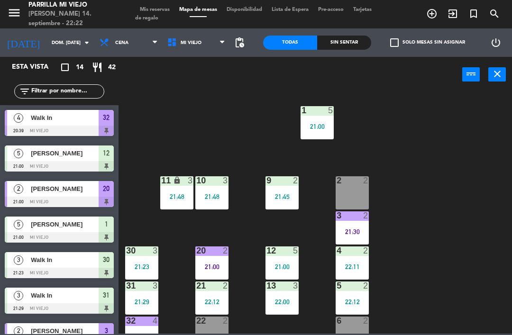
click at [415, 239] on div "1 5 21:00 2 2 9 2 21:45 10 3 21:48 11 lock 3 21:48 3 2 21:30 4 2 22:11 12 5 21:…" at bounding box center [318, 212] width 388 height 243
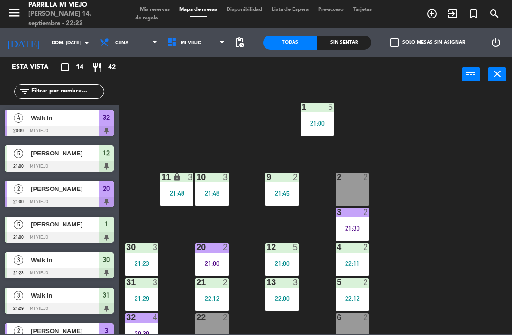
scroll to position [4, 0]
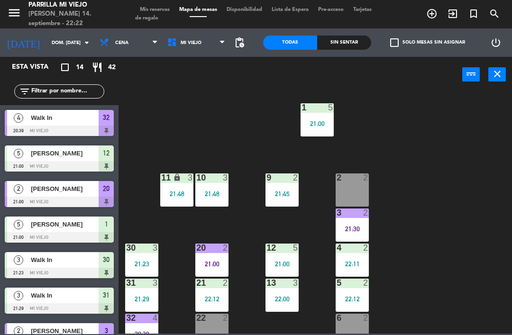
click at [362, 205] on div "2 2" at bounding box center [352, 190] width 33 height 33
click at [472, 185] on div "1 5 21:00 2 2 9 2 21:45 10 3 21:48 11 lock 3 21:48 3 2 21:30 4 2 22:11 12 5 21:…" at bounding box center [318, 212] width 388 height 243
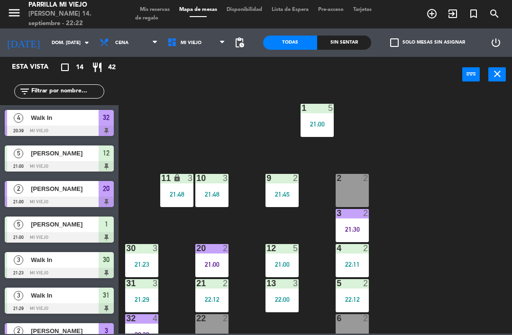
scroll to position [3, 0]
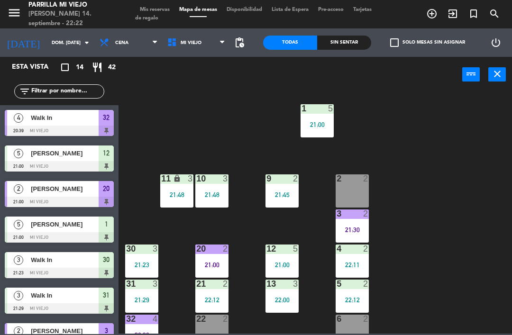
click at [354, 259] on div "4 2 22:11" at bounding box center [352, 261] width 33 height 33
click at [417, 214] on div "1 5 21:00 2 2 9 2 21:45 10 3 21:48 11 lock 3 21:48 3 2 21:30 4 2 22:11 12 5 21:…" at bounding box center [318, 212] width 388 height 243
click at [361, 290] on div "5 2 22:12" at bounding box center [352, 296] width 33 height 33
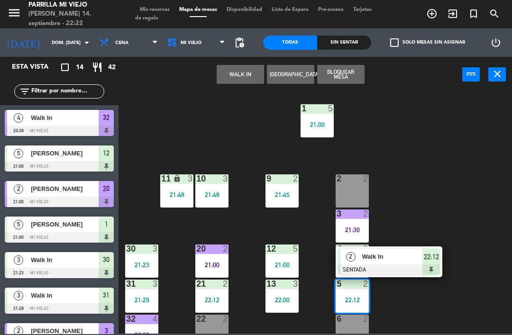
click at [479, 181] on div "1 5 21:00 2 2 9 2 21:45 10 3 21:48 11 lock 3 21:48 3 2 21:30 4 2 22:11 12 5 21:…" at bounding box center [318, 212] width 388 height 243
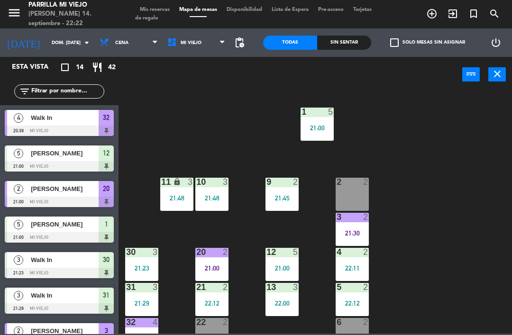
scroll to position [0, 0]
click at [486, 332] on div "1 5 21:00 2 2 9 2 21:45 10 3 21:48 11 lock 3 21:48 3 2 21:30 4 2 22:11 12 5 21:…" at bounding box center [318, 212] width 388 height 243
click at [348, 48] on div "Sin sentar" at bounding box center [344, 43] width 54 height 14
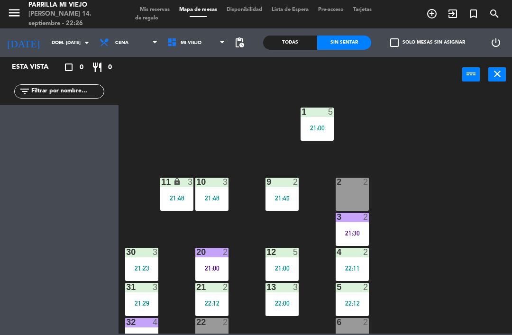
click at [452, 213] on div "1 5 21:00 2 2 9 2 21:45 10 3 21:48 11 lock 3 21:48 3 2 21:30 4 2 22:11 12 5 21:…" at bounding box center [318, 212] width 388 height 243
